Goal: Information Seeking & Learning: Find specific fact

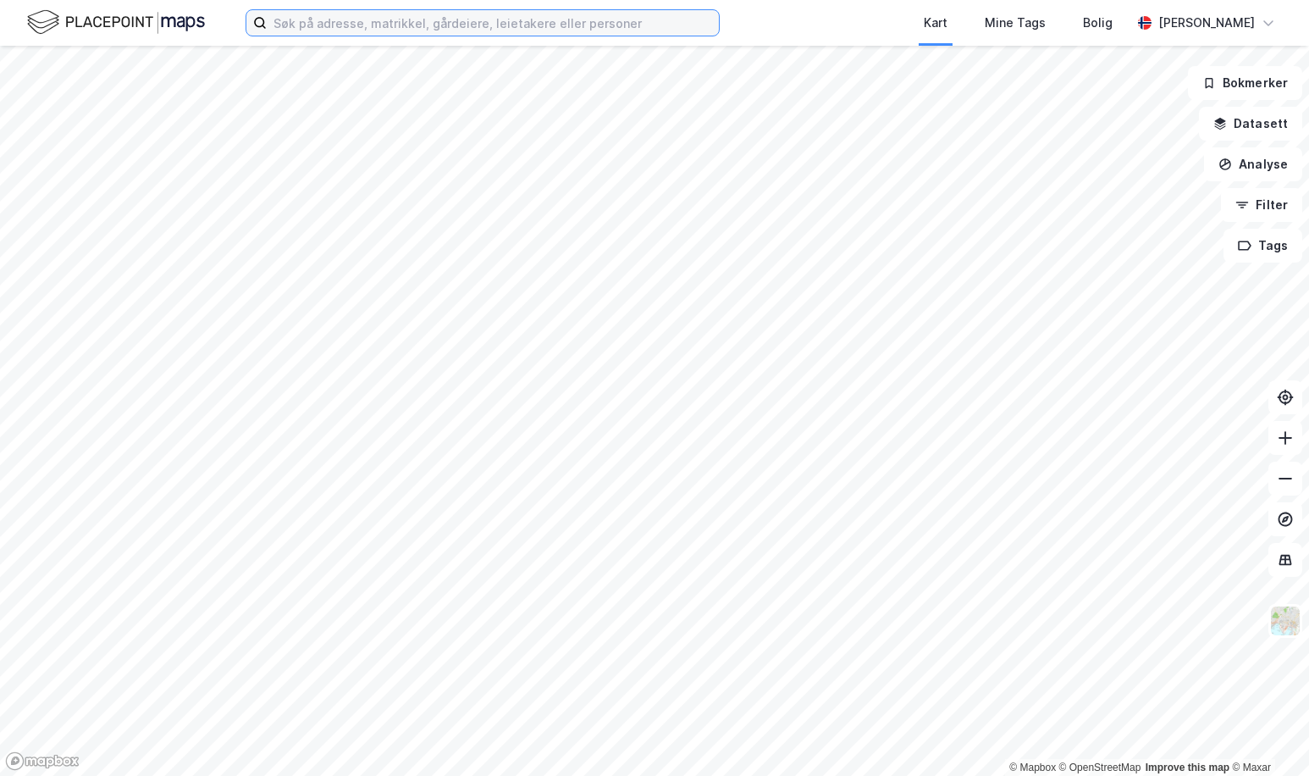
click at [345, 26] on input at bounding box center [493, 22] width 452 height 25
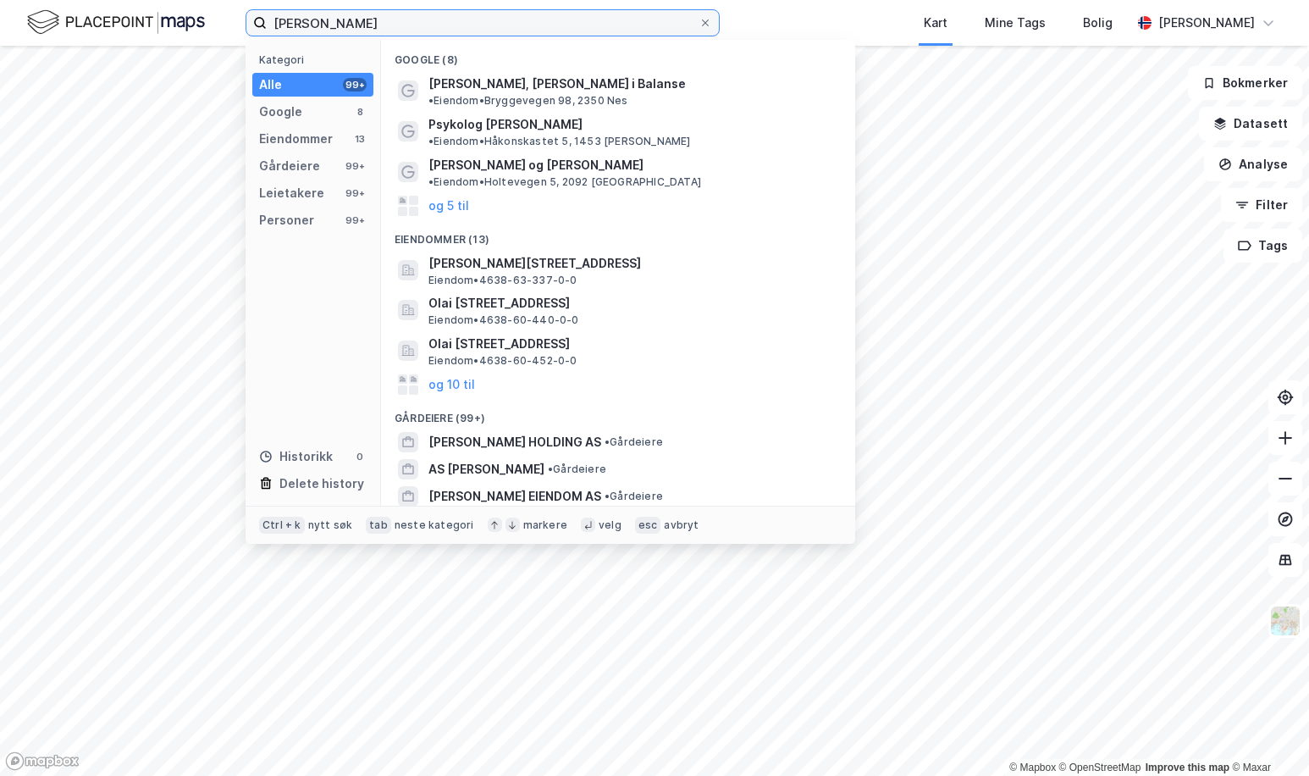
click at [301, 25] on input "[PERSON_NAME]" at bounding box center [483, 22] width 432 height 25
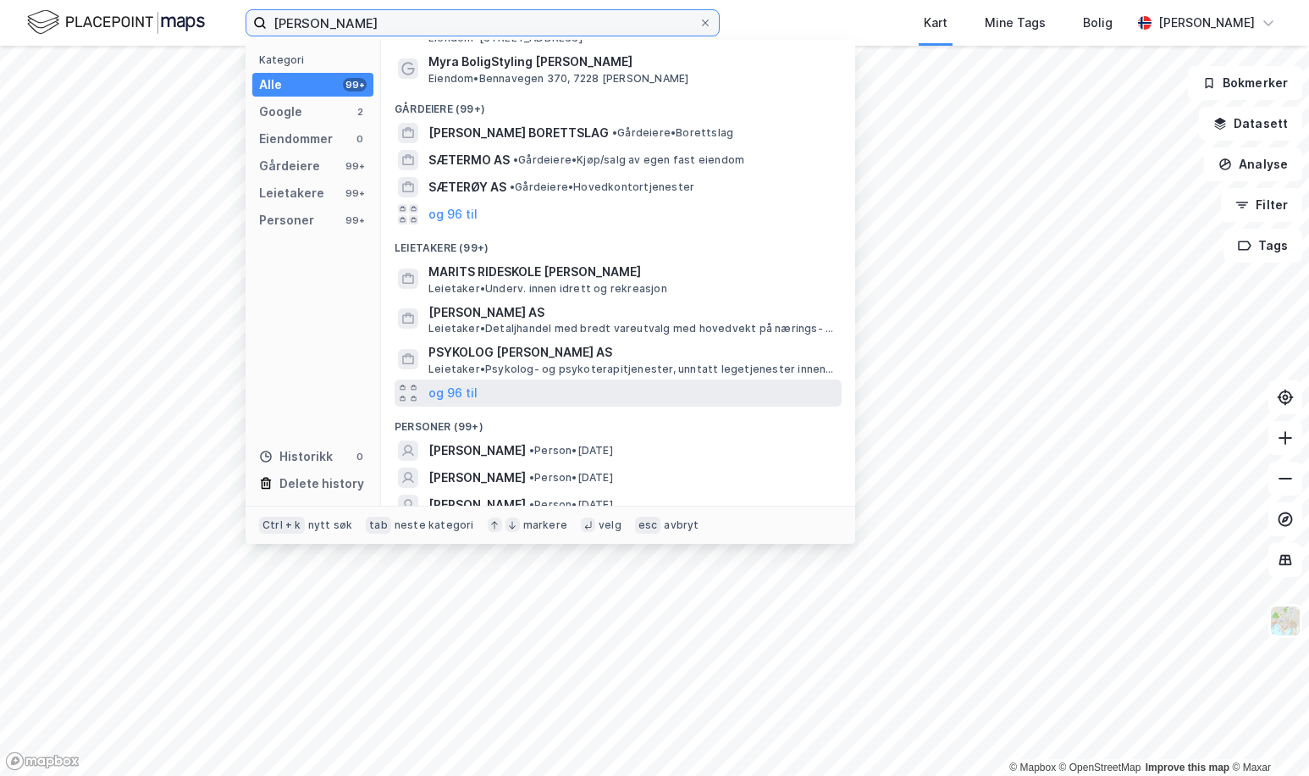
scroll to position [85, 0]
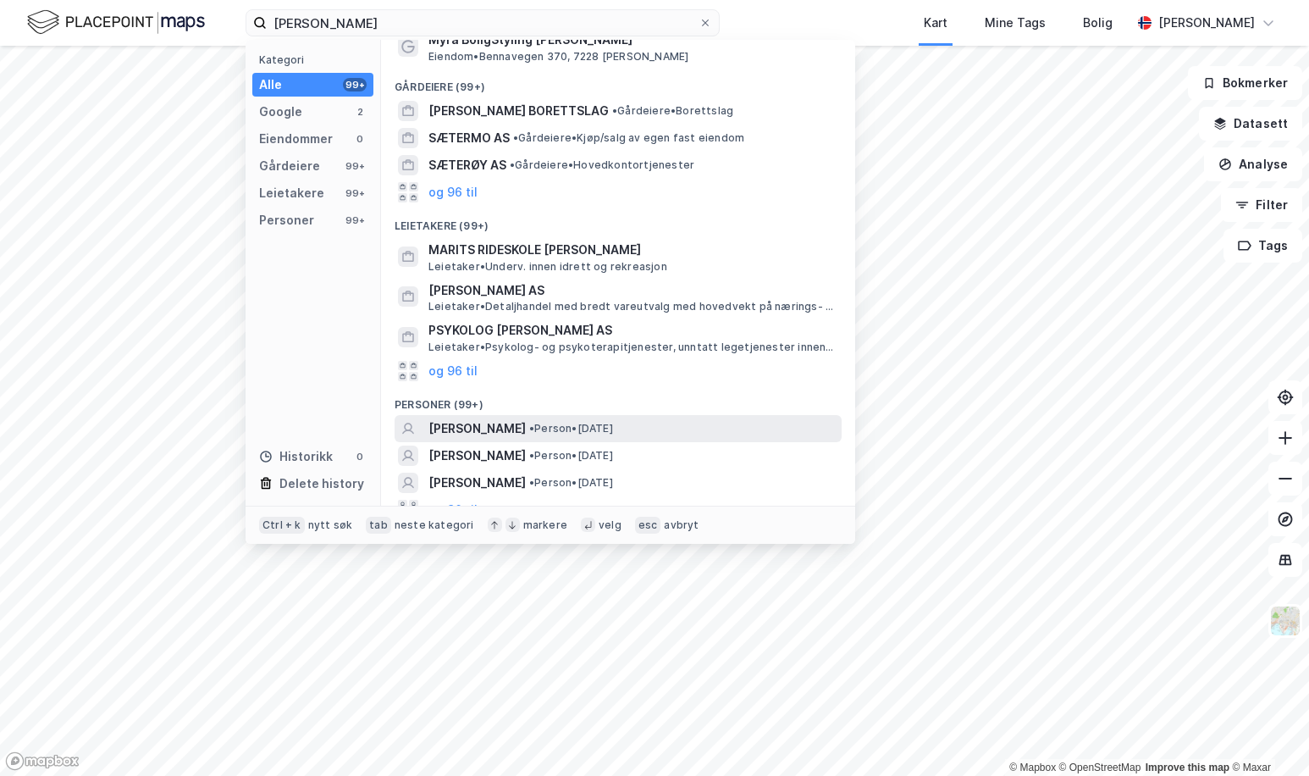
click at [506, 422] on span "[PERSON_NAME]" at bounding box center [476, 428] width 97 height 20
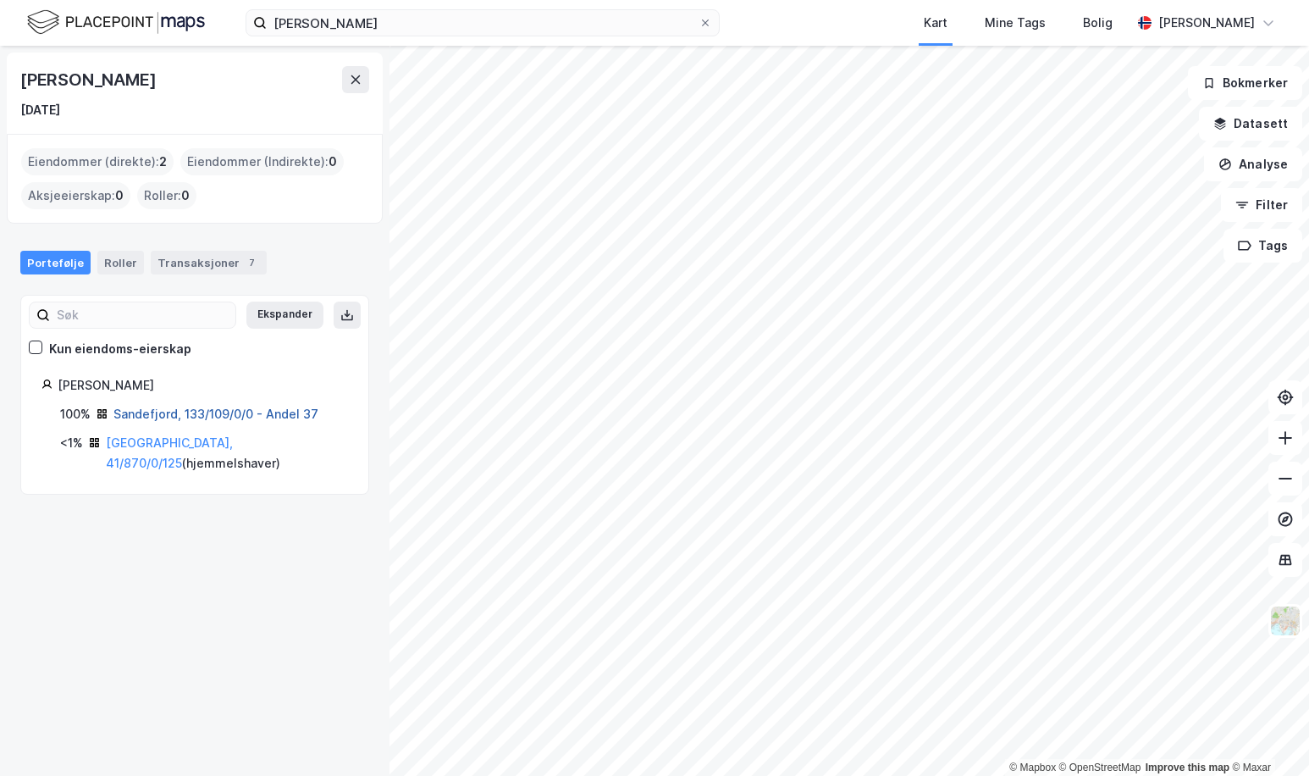
click at [157, 415] on link "Sandefjord, 133/109/0/0 - Andel 37" at bounding box center [215, 413] width 205 height 14
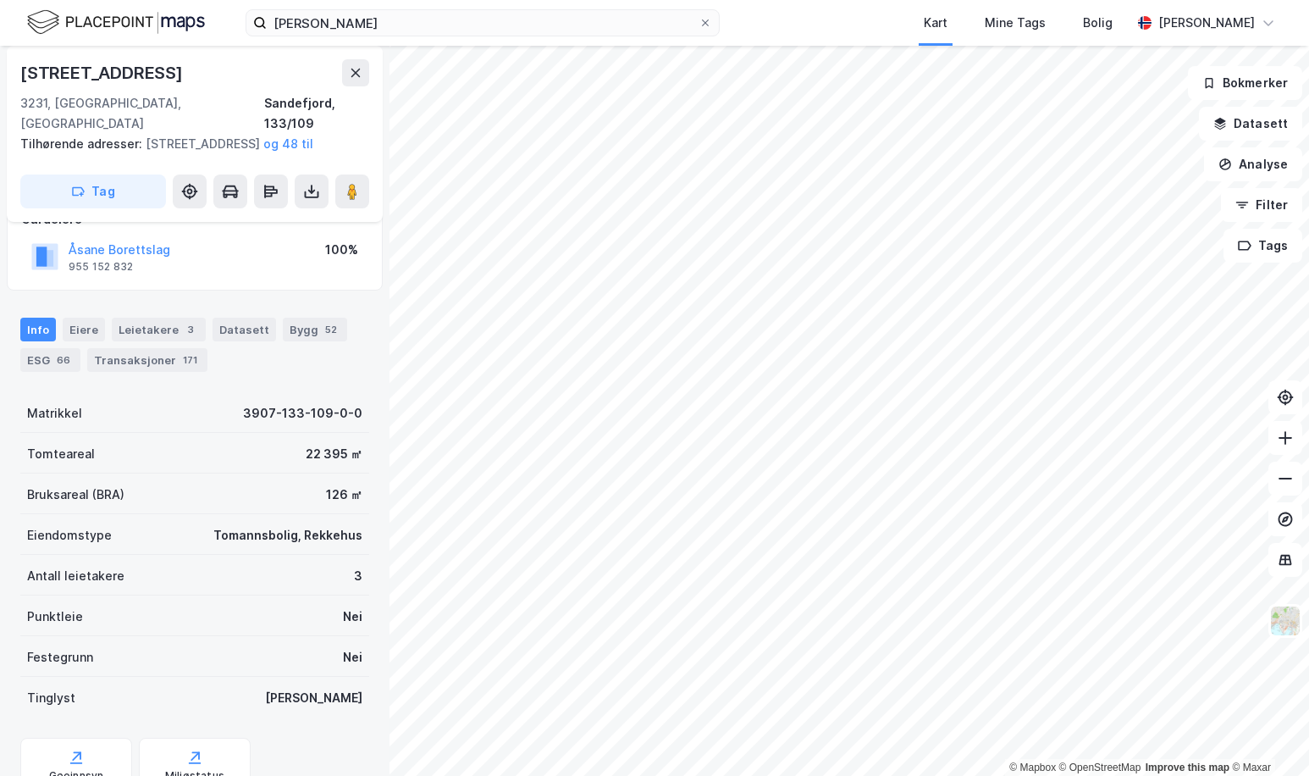
scroll to position [240, 0]
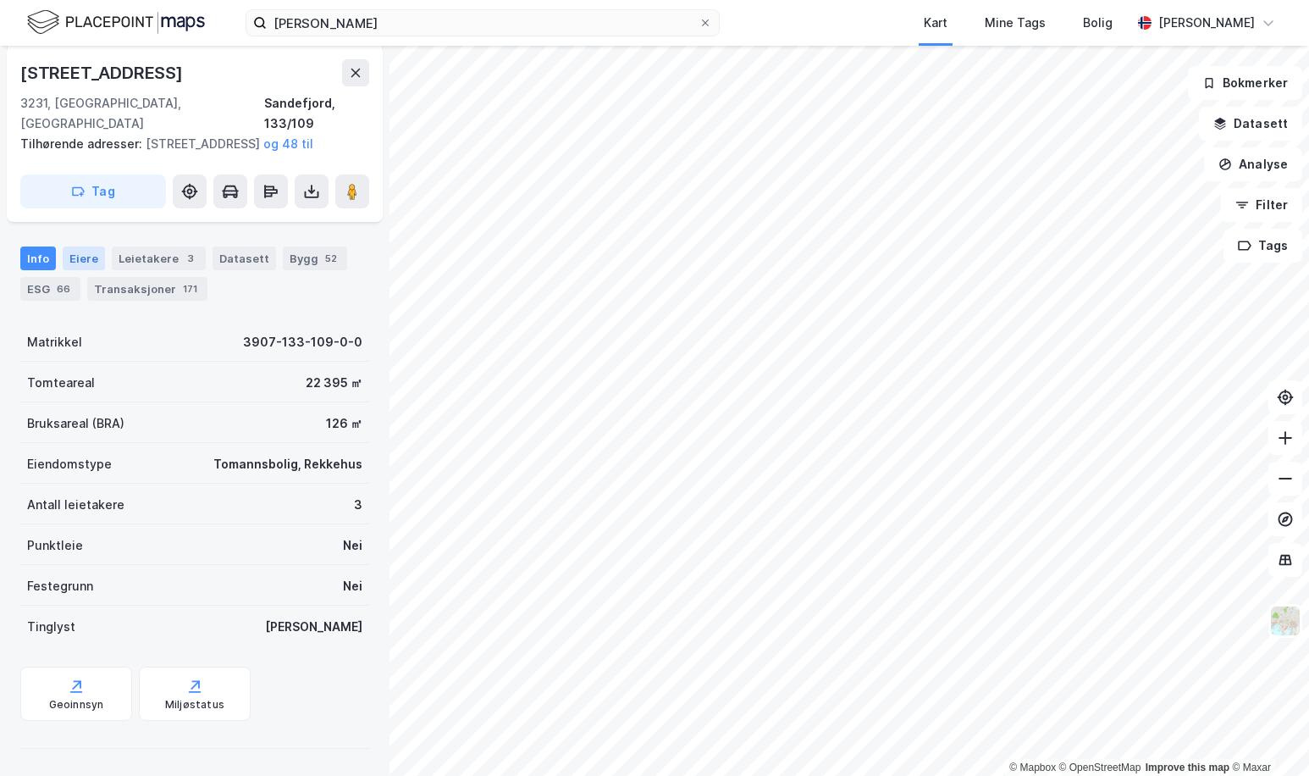
click at [75, 252] on div "Eiere" at bounding box center [84, 258] width 42 height 24
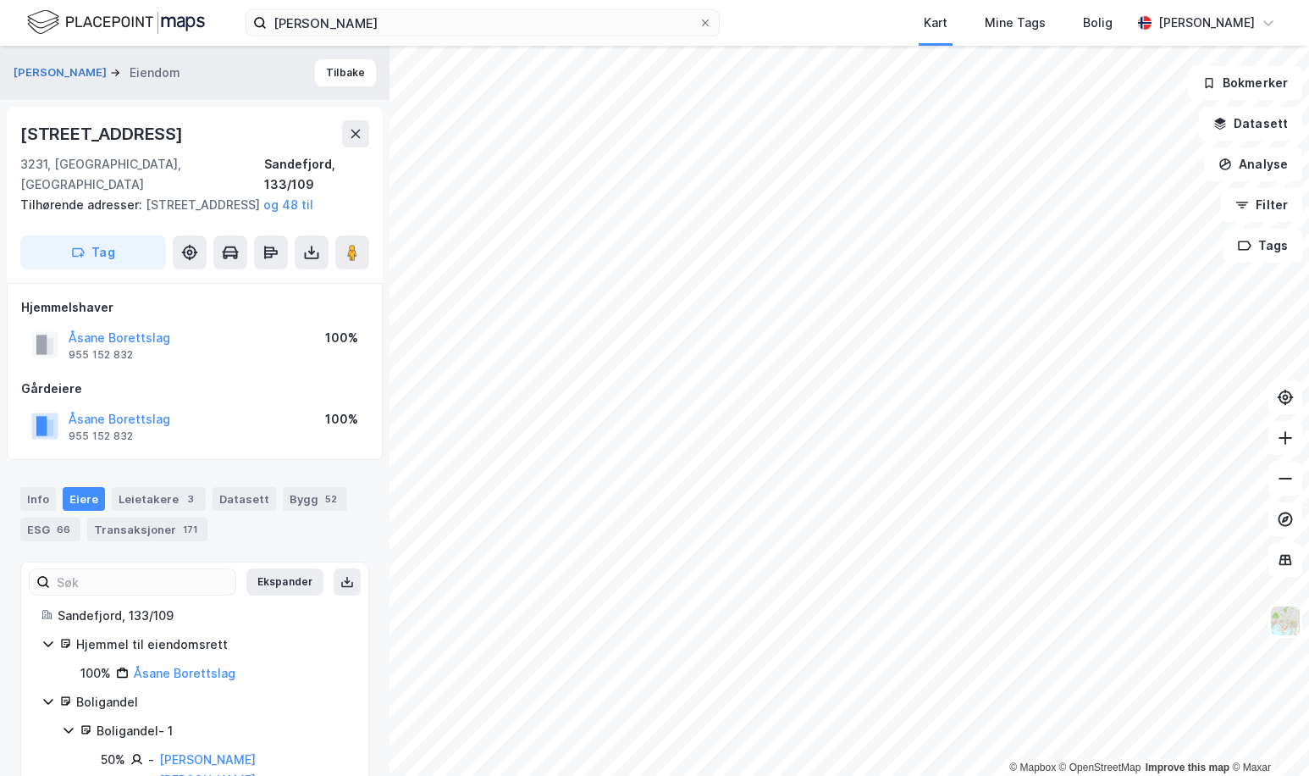
click at [248, 388] on div "Gårdeiere" at bounding box center [194, 388] width 347 height 20
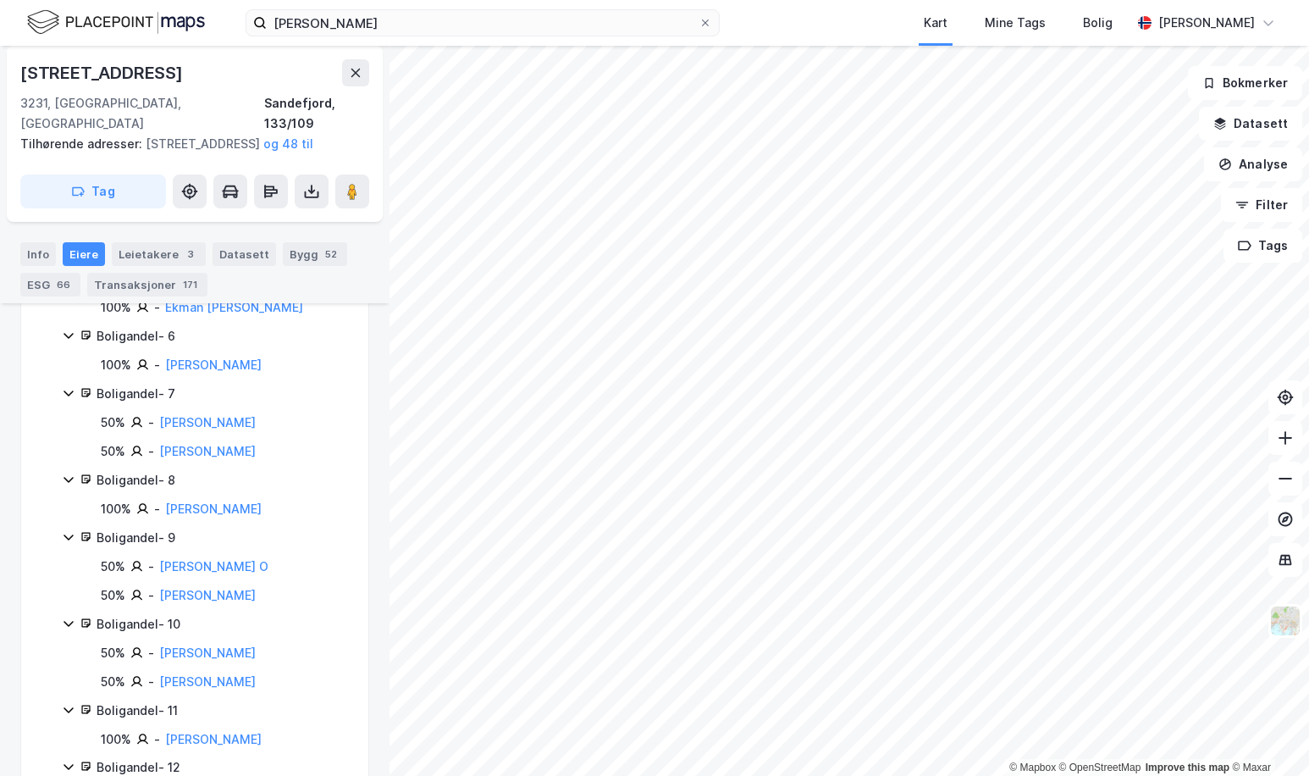
scroll to position [2733, 0]
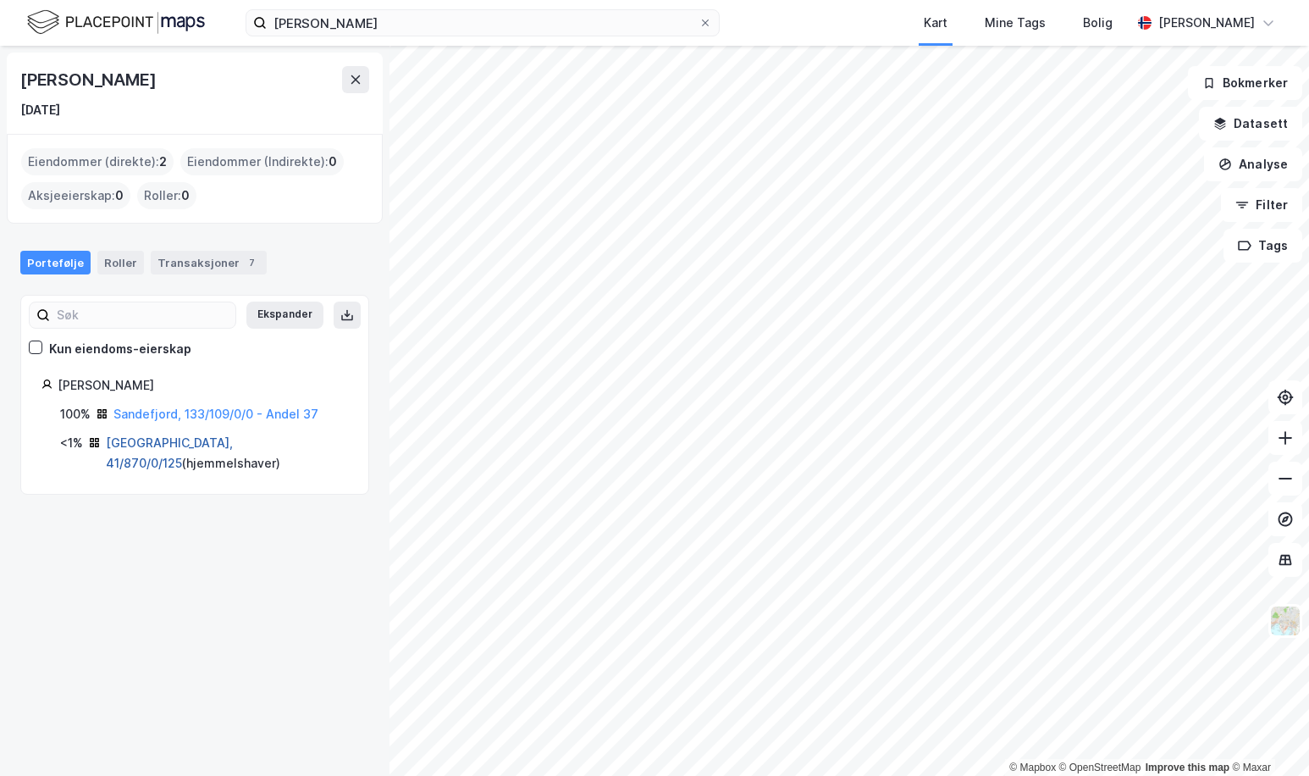
click at [161, 443] on link "[GEOGRAPHIC_DATA], 41/870/0/125" at bounding box center [169, 452] width 127 height 35
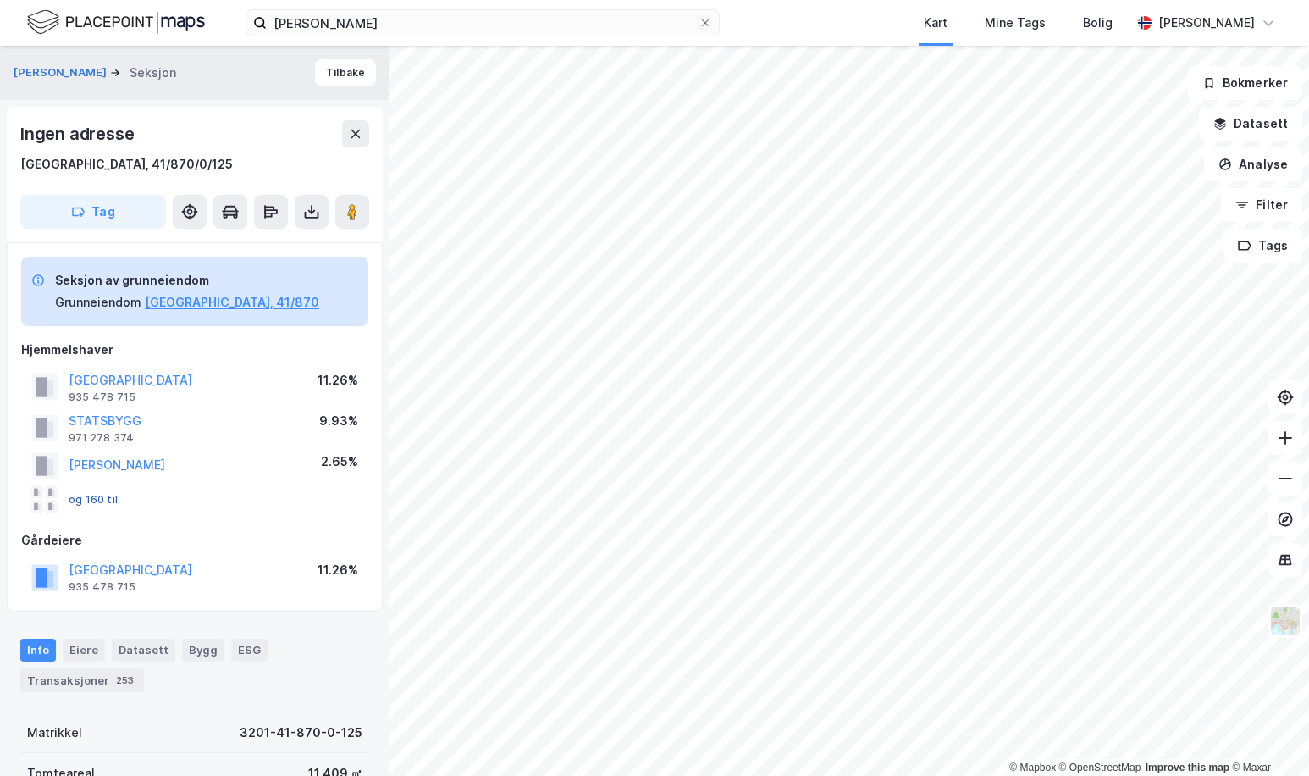
click at [0, 0] on button "og 160 til" at bounding box center [0, 0] width 0 height 0
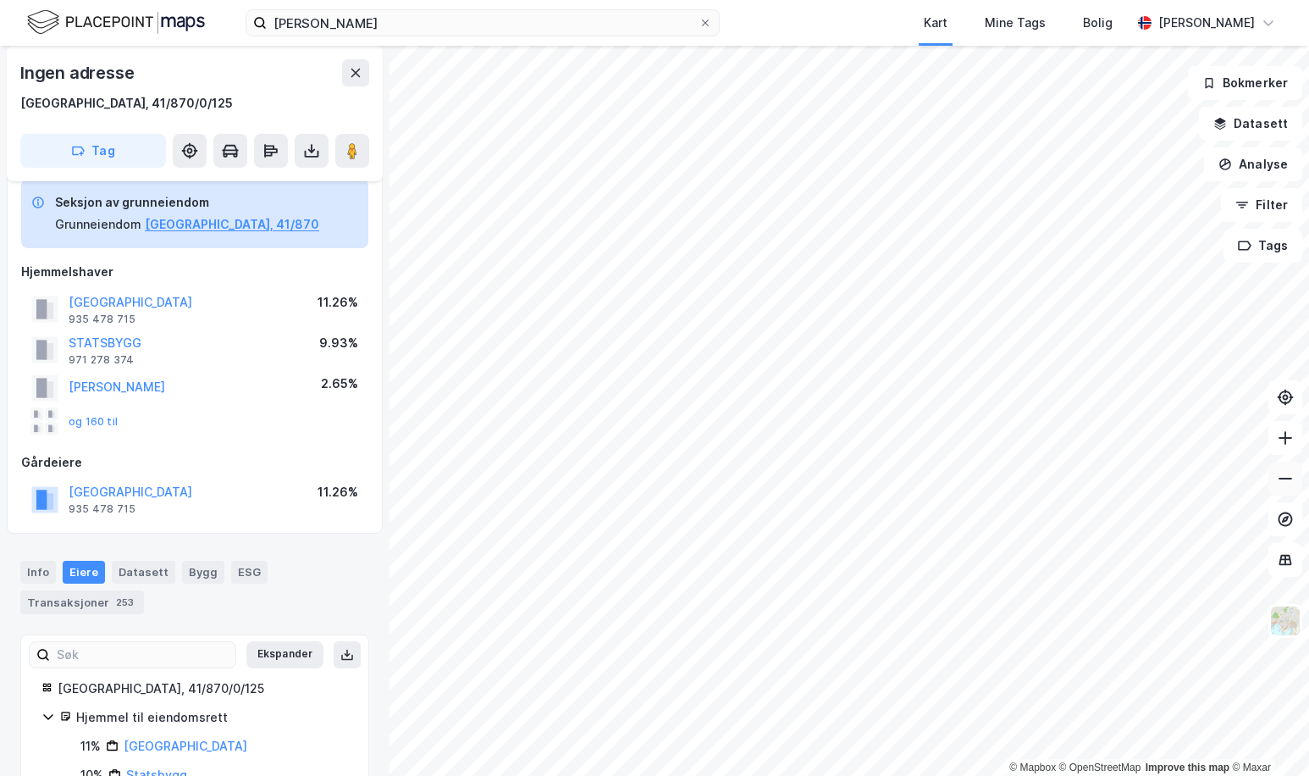
click at [1284, 478] on icon at bounding box center [1285, 478] width 17 height 17
click at [0, 0] on button "og 160 til" at bounding box center [0, 0] width 0 height 0
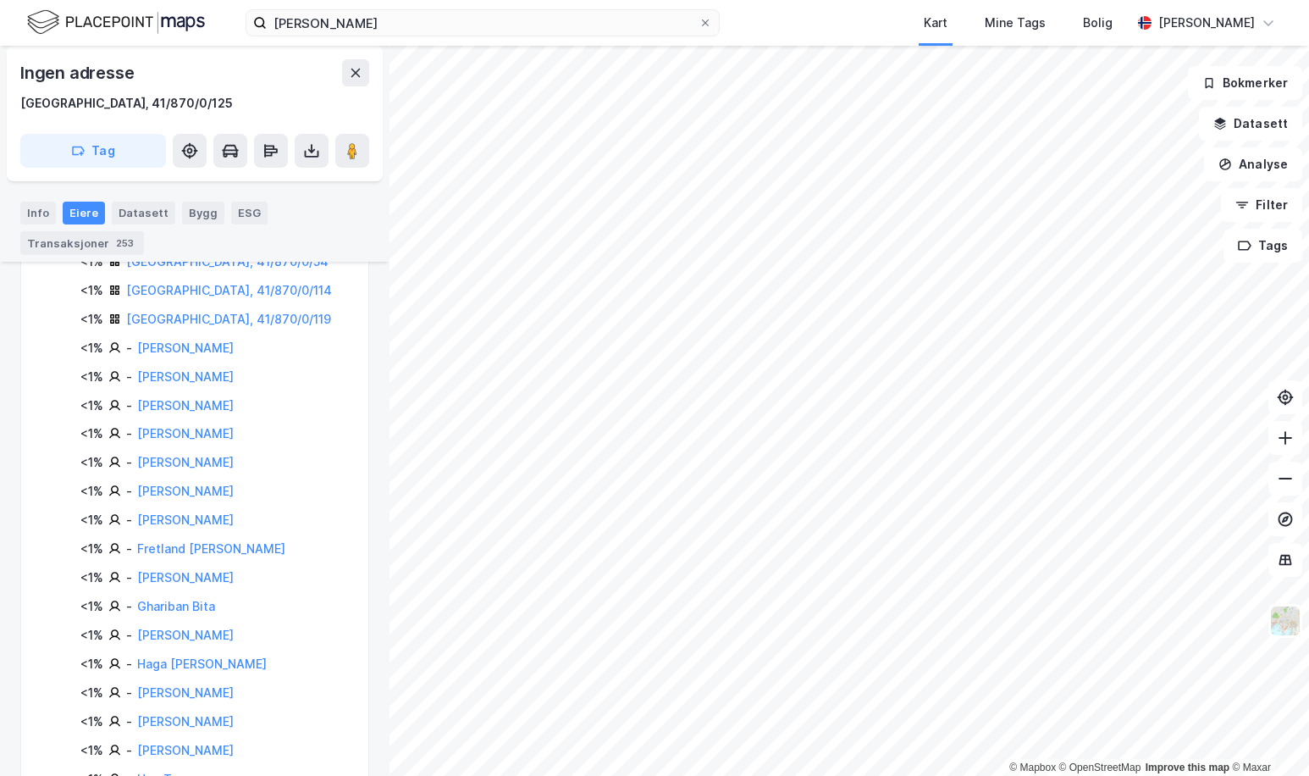
scroll to position [997, 0]
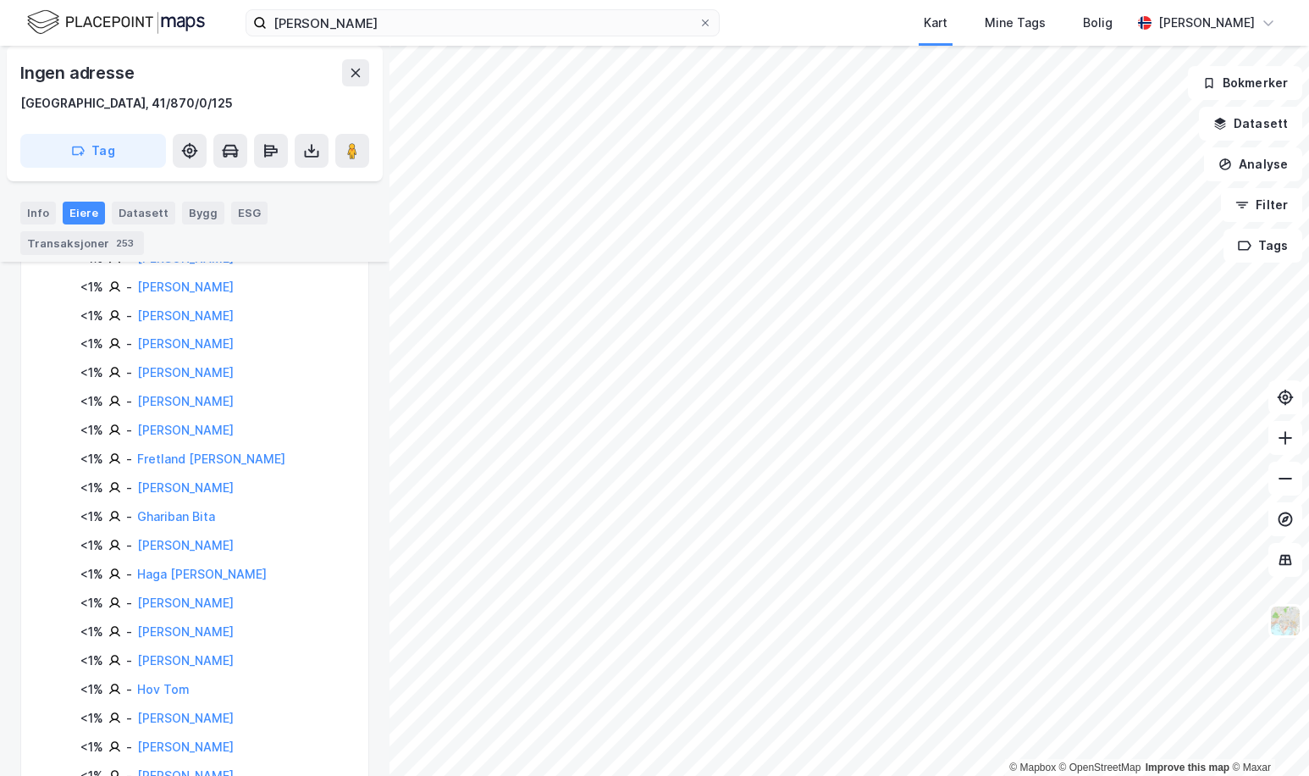
click at [332, 448] on div "11% [GEOGRAPHIC_DATA] 10% Statsbygg 3% - [GEOGRAPHIC_DATA][PERSON_NAME] 2% - [P…" at bounding box center [205, 574] width 286 height 1515
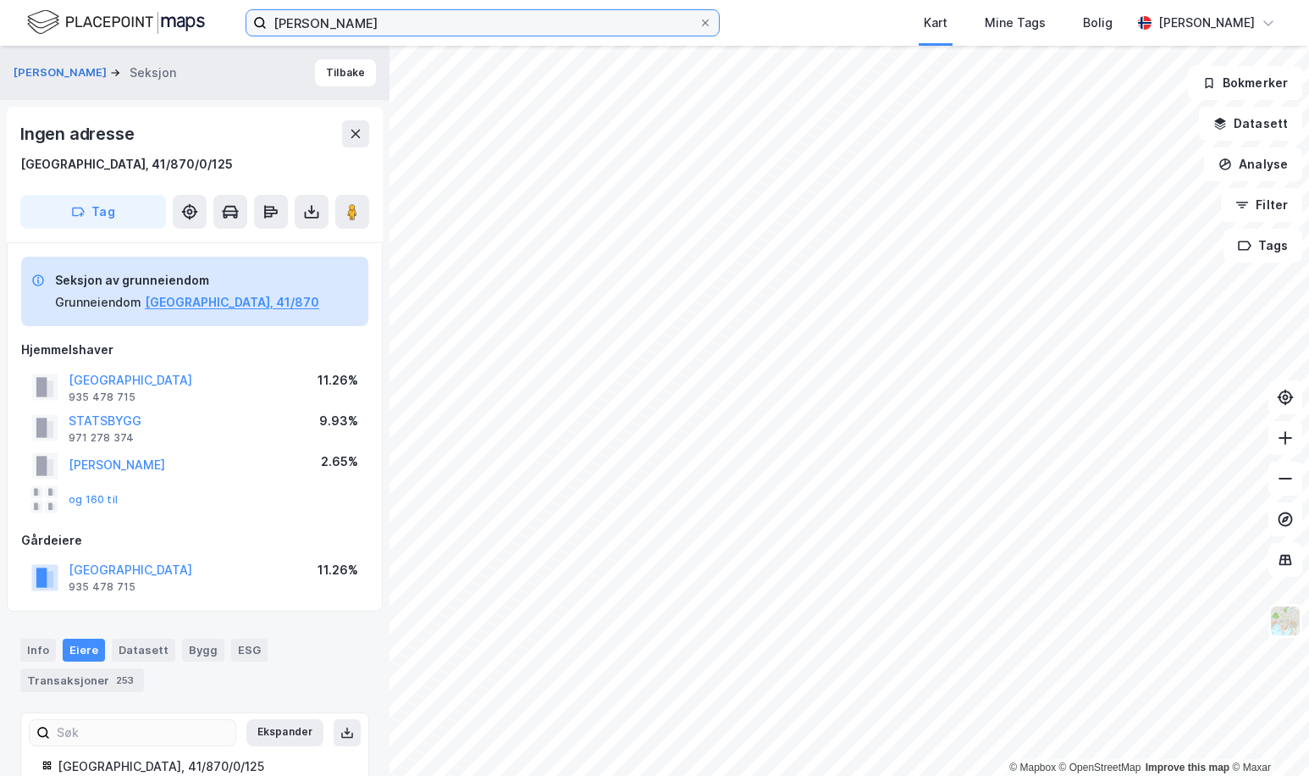
click at [441, 20] on input "[PERSON_NAME]" at bounding box center [483, 22] width 432 height 25
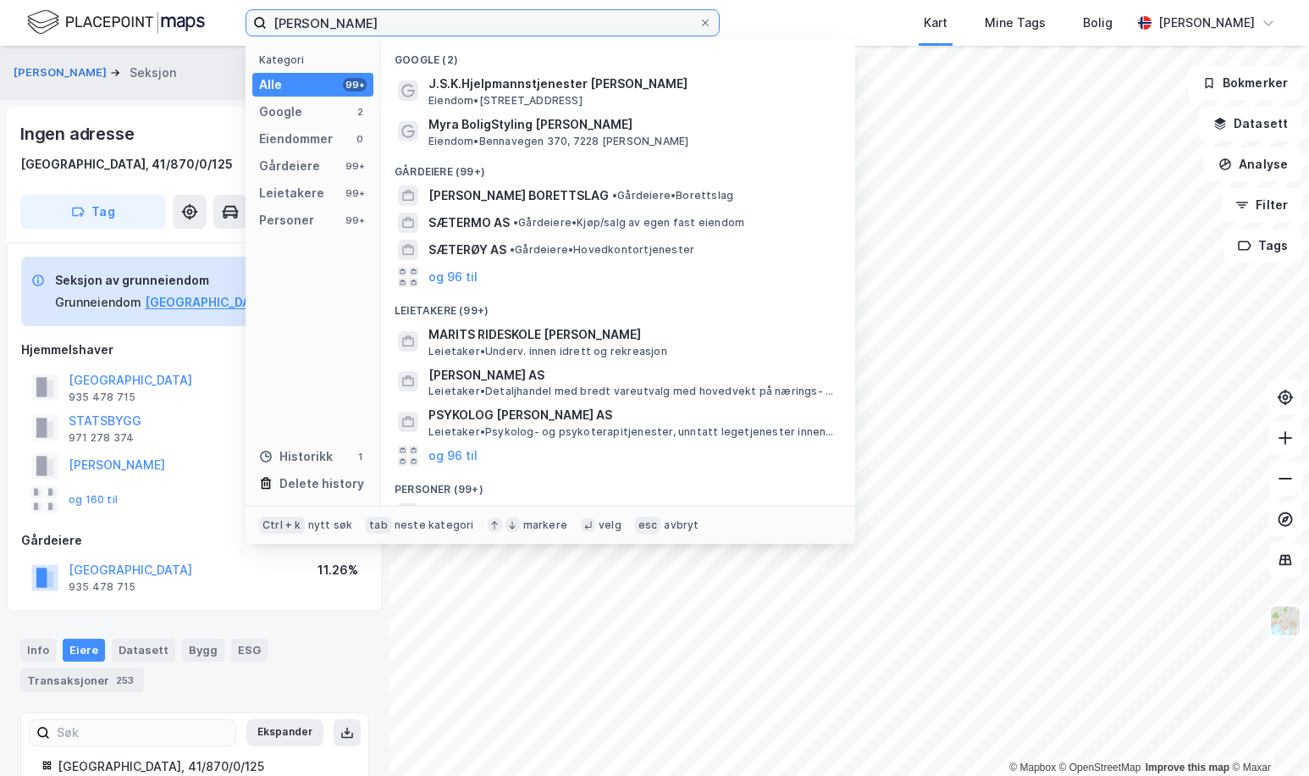
drag, startPoint x: 444, startPoint y: 20, endPoint x: 91, endPoint y: 15, distance: 353.1
click at [91, 15] on div "[PERSON_NAME] Kategori Alle 99+ Google 2 Eiendommer 0 Gårdeiere 99+ Leietakere …" at bounding box center [654, 23] width 1309 height 46
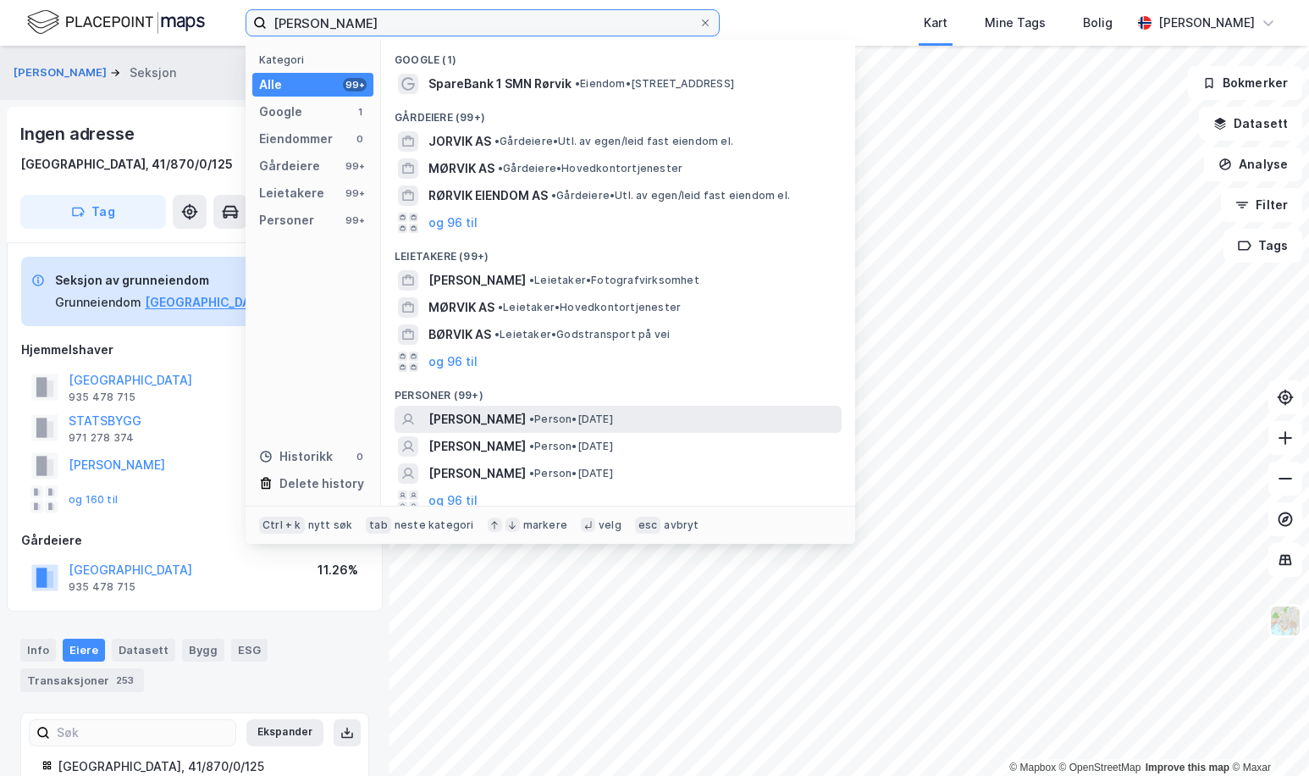
scroll to position [8, 0]
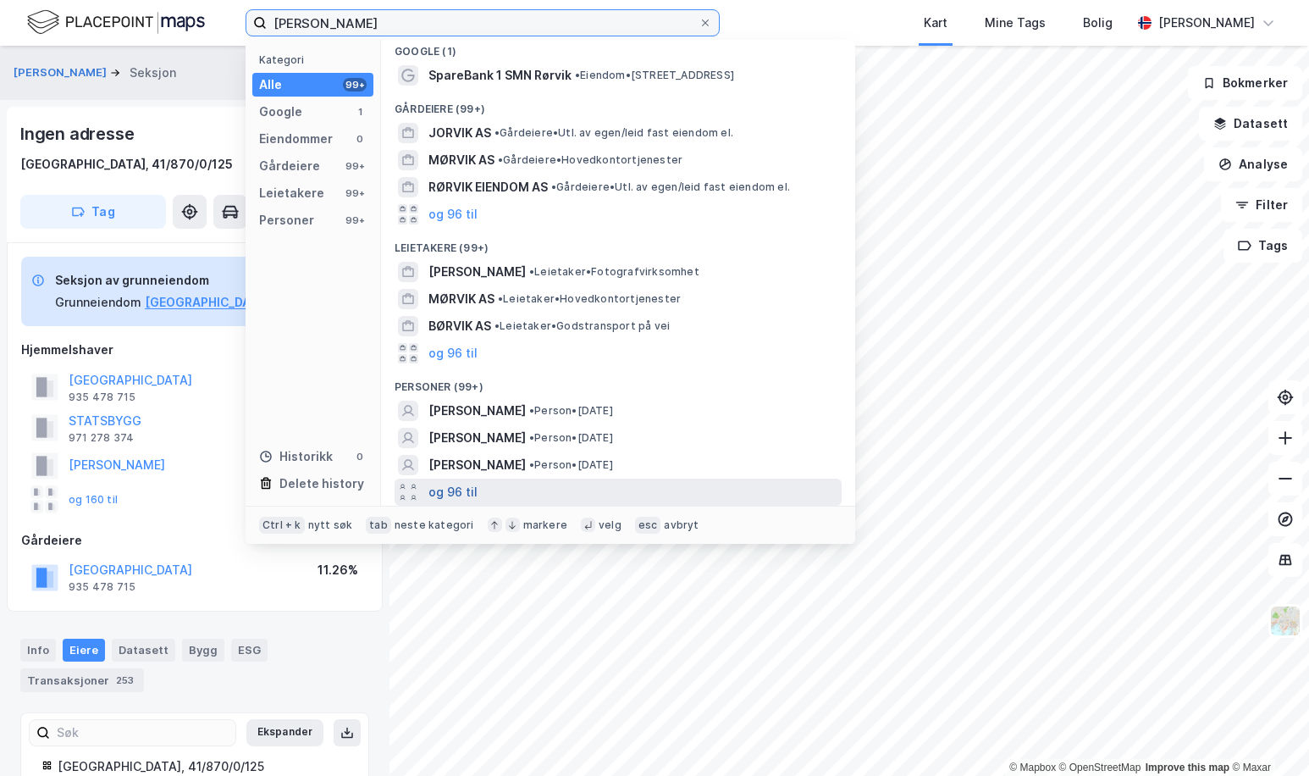
type input "[PERSON_NAME]"
click at [445, 490] on button "og 96 til" at bounding box center [452, 492] width 49 height 20
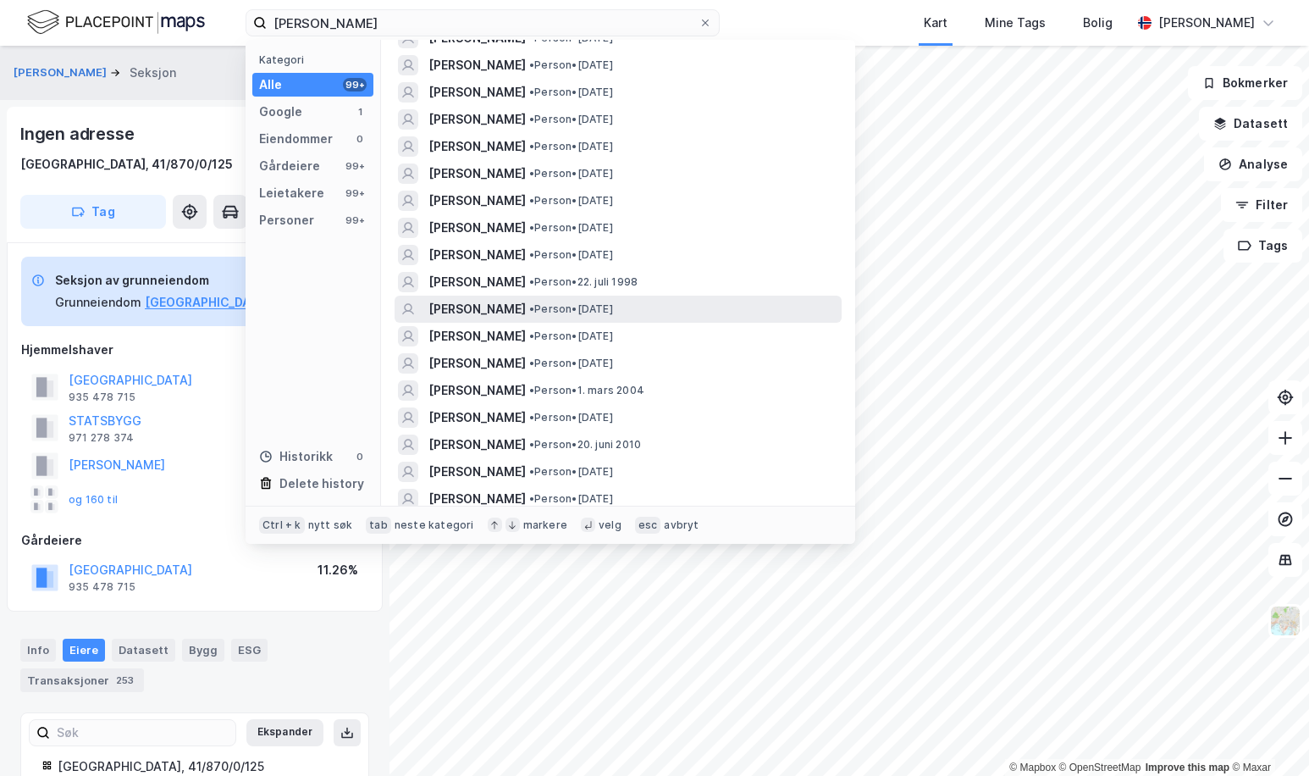
scroll to position [432, 0]
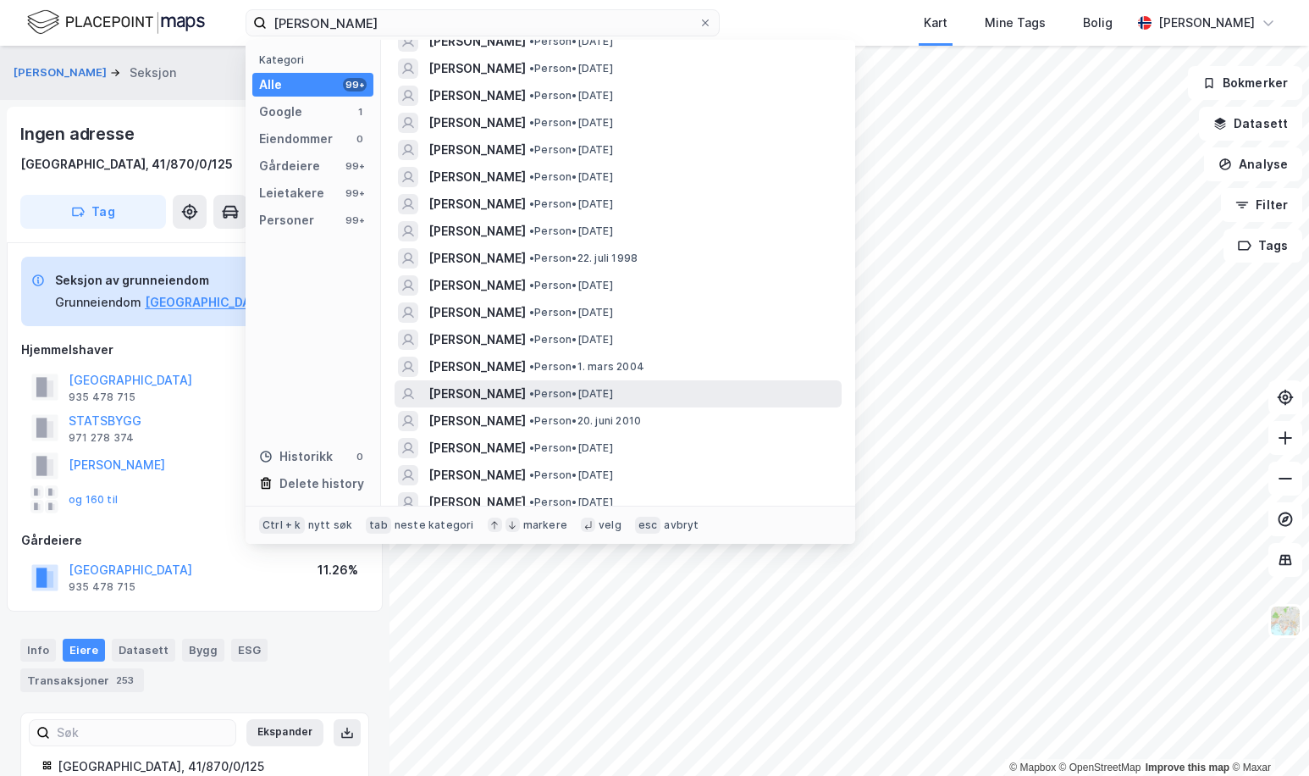
click at [475, 395] on span "[PERSON_NAME]" at bounding box center [476, 394] width 97 height 20
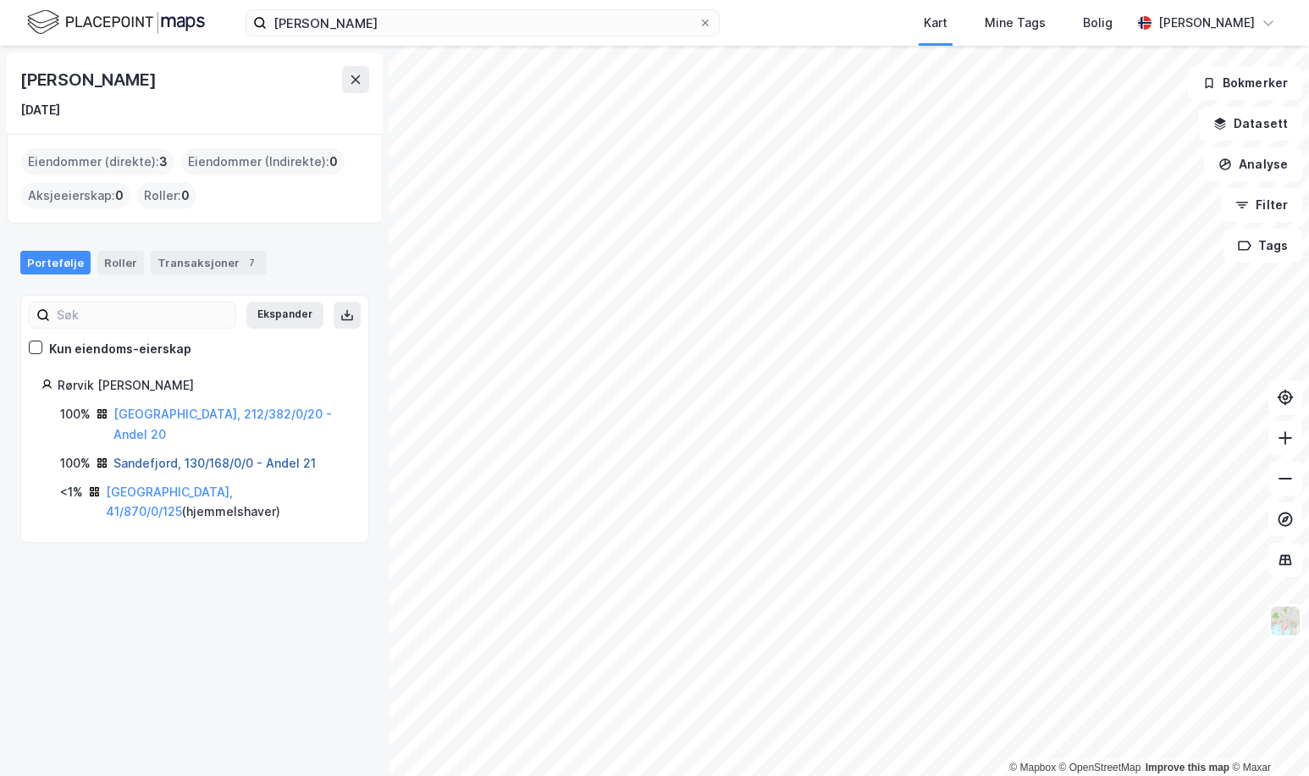
click at [192, 456] on link "Sandefjord, 130/168/0/0 - Andel 21" at bounding box center [214, 463] width 202 height 14
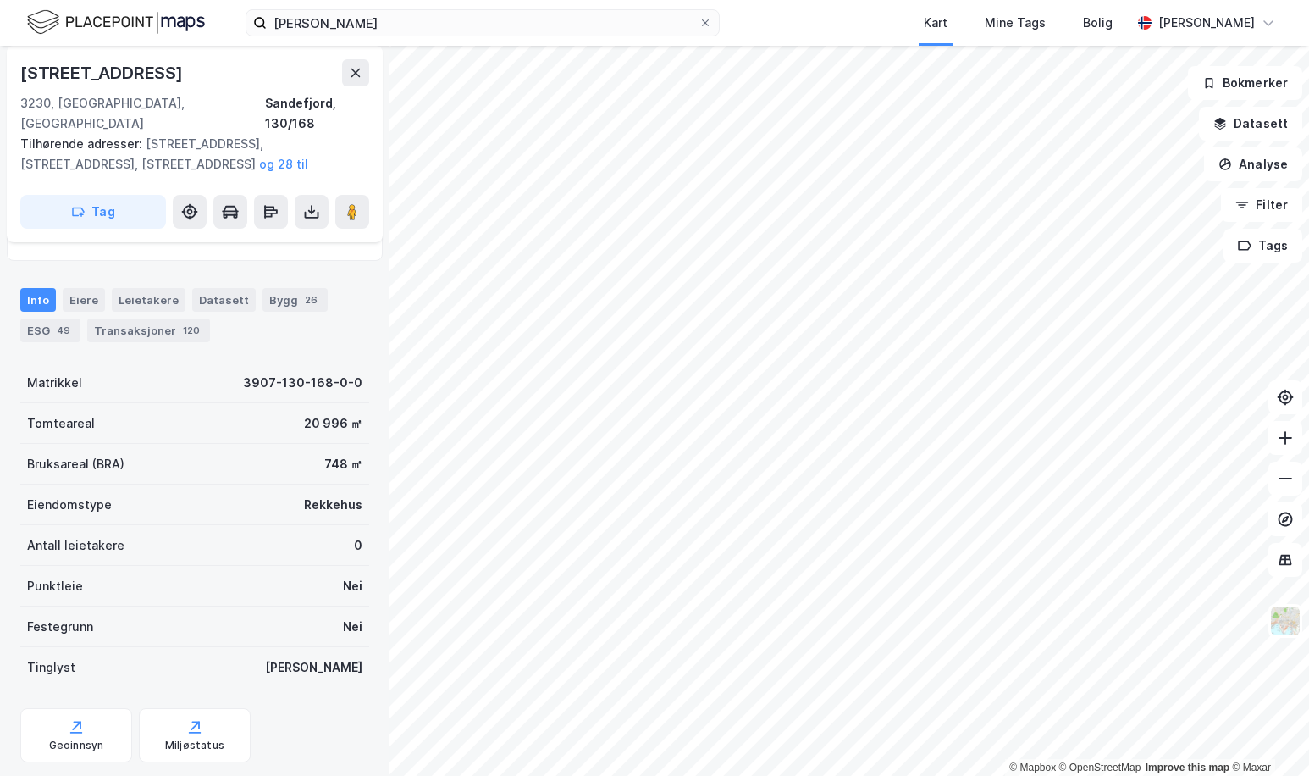
scroll to position [160, 0]
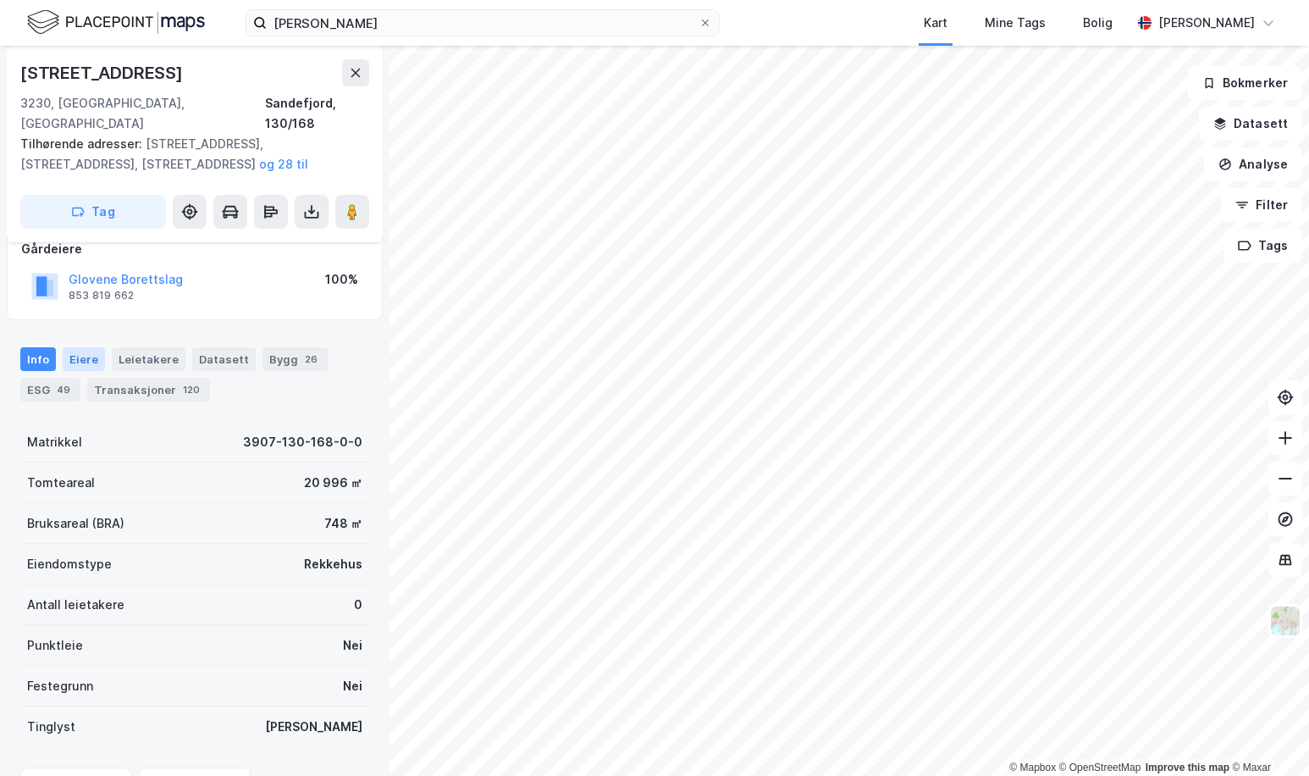
click at [76, 347] on div "Eiere" at bounding box center [84, 359] width 42 height 24
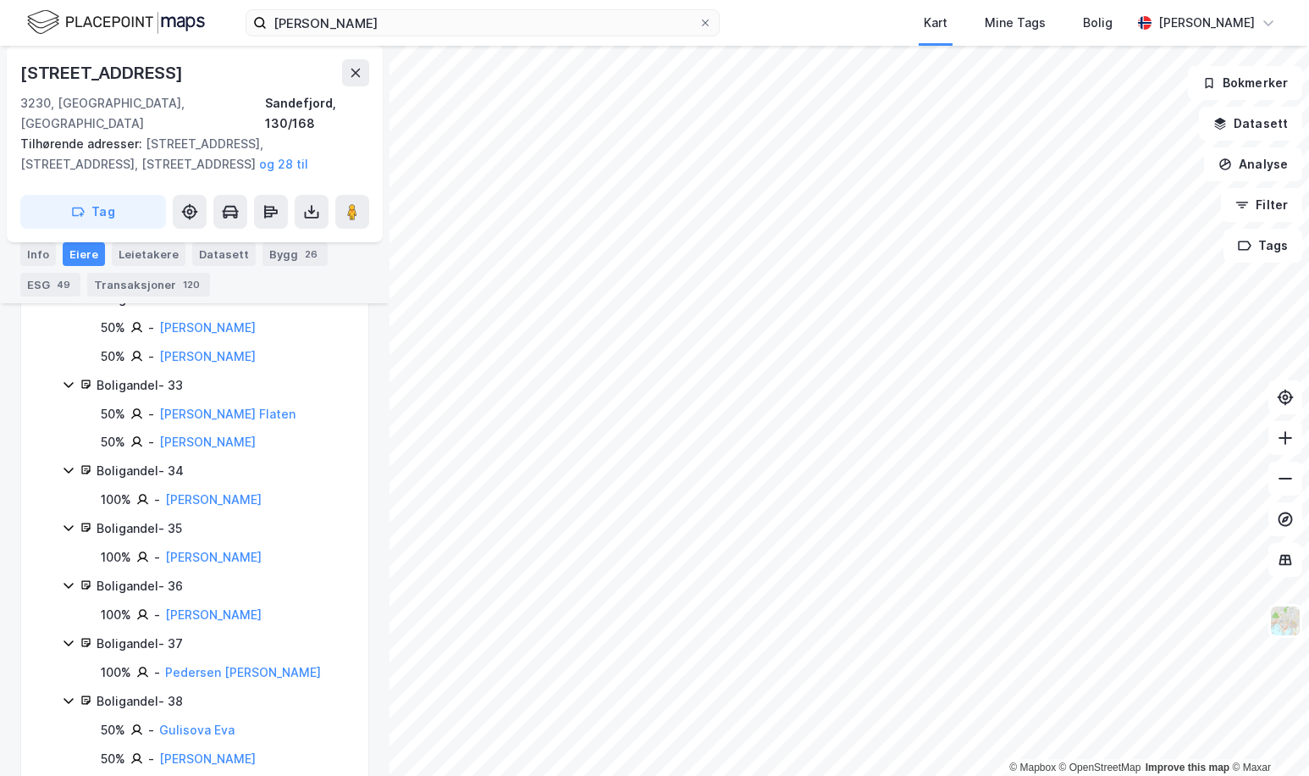
scroll to position [2621, 0]
